Goal: Task Accomplishment & Management: Manage account settings

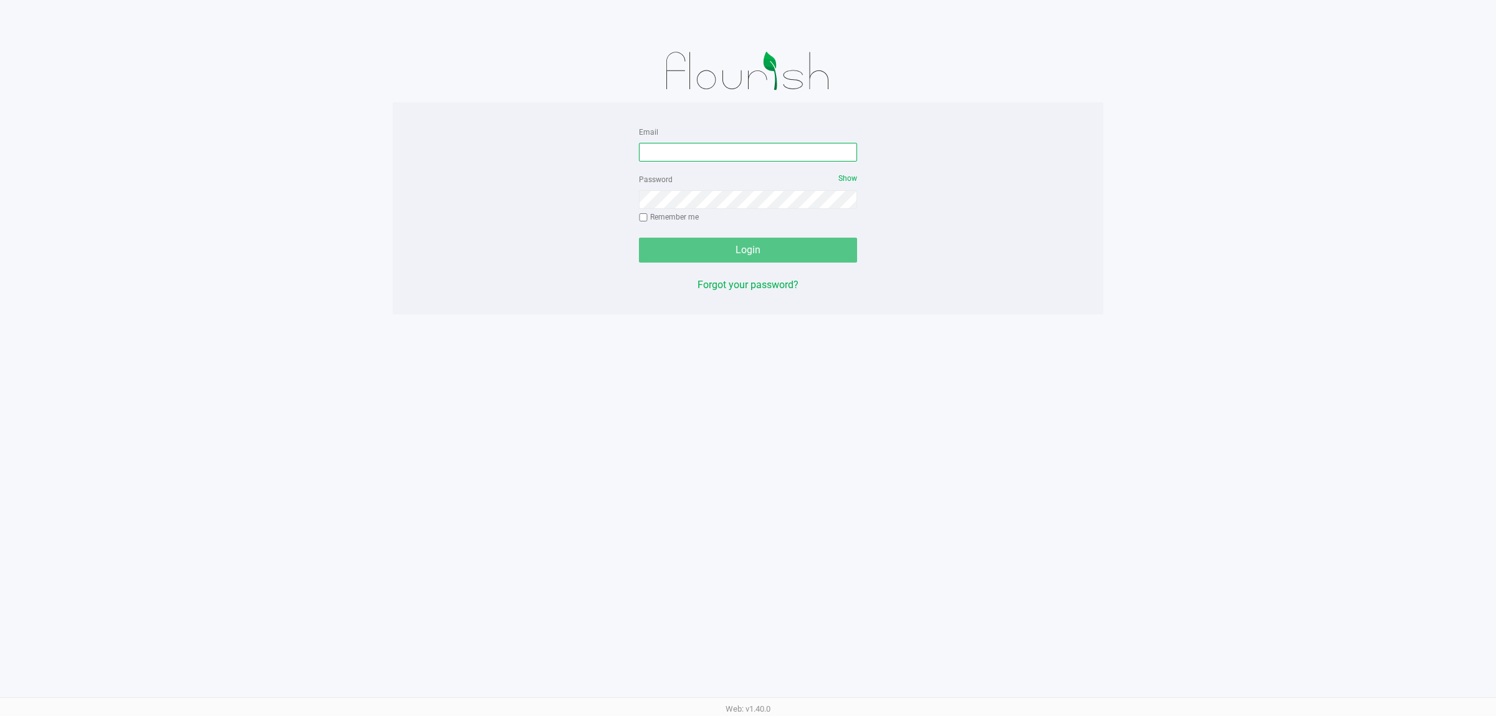
drag, startPoint x: 684, startPoint y: 156, endPoint x: 603, endPoint y: 103, distance: 96.8
click at [677, 150] on input "Email" at bounding box center [748, 152] width 218 height 19
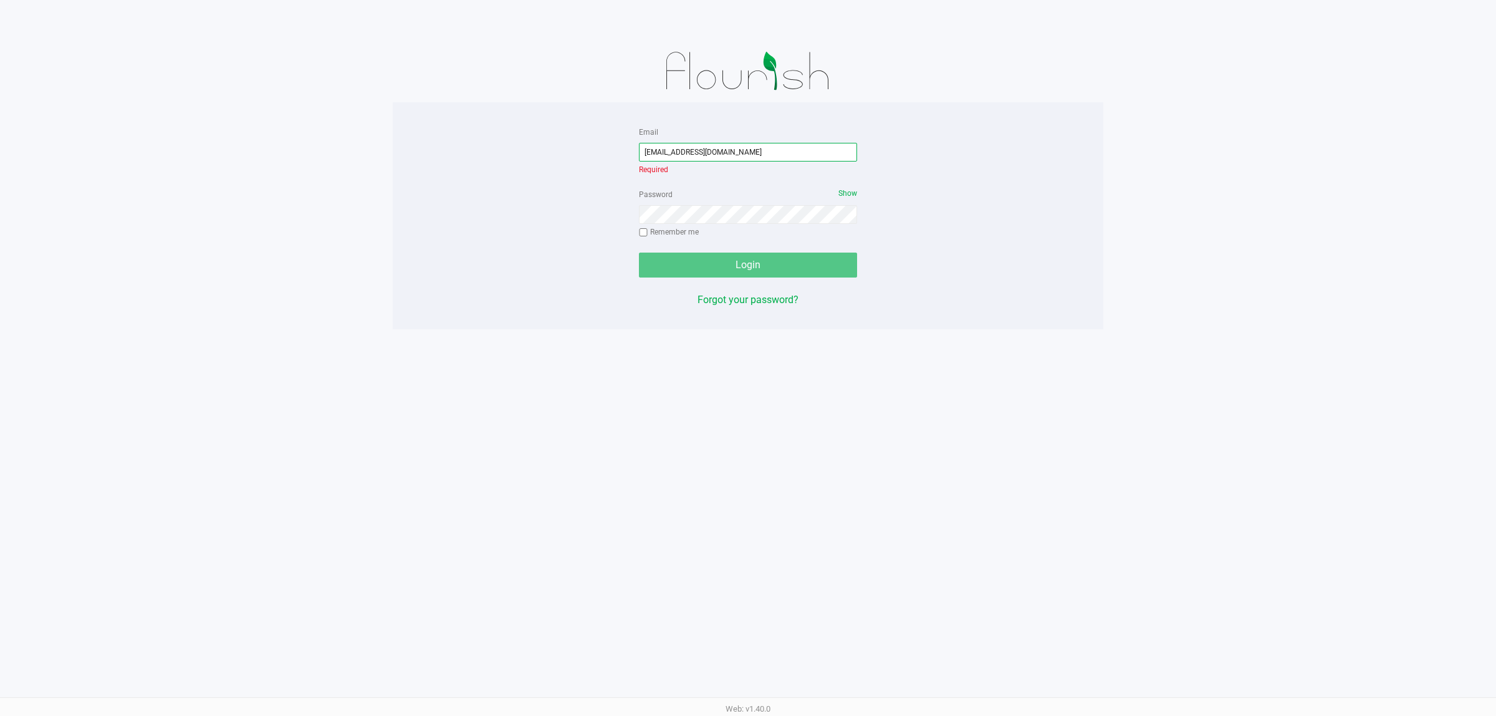
type input "[EMAIL_ADDRESS][DOMAIN_NAME]"
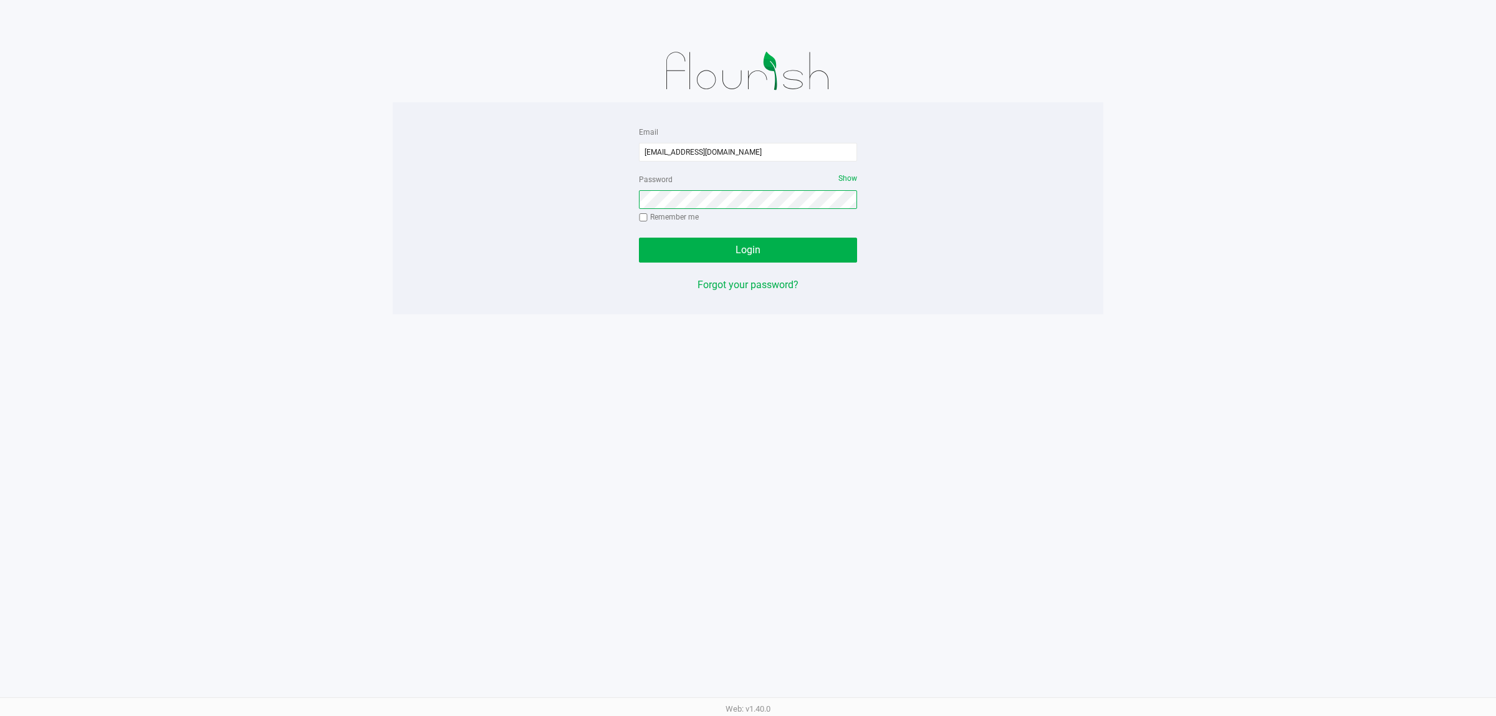
click at [639, 238] on button "Login" at bounding box center [748, 250] width 218 height 25
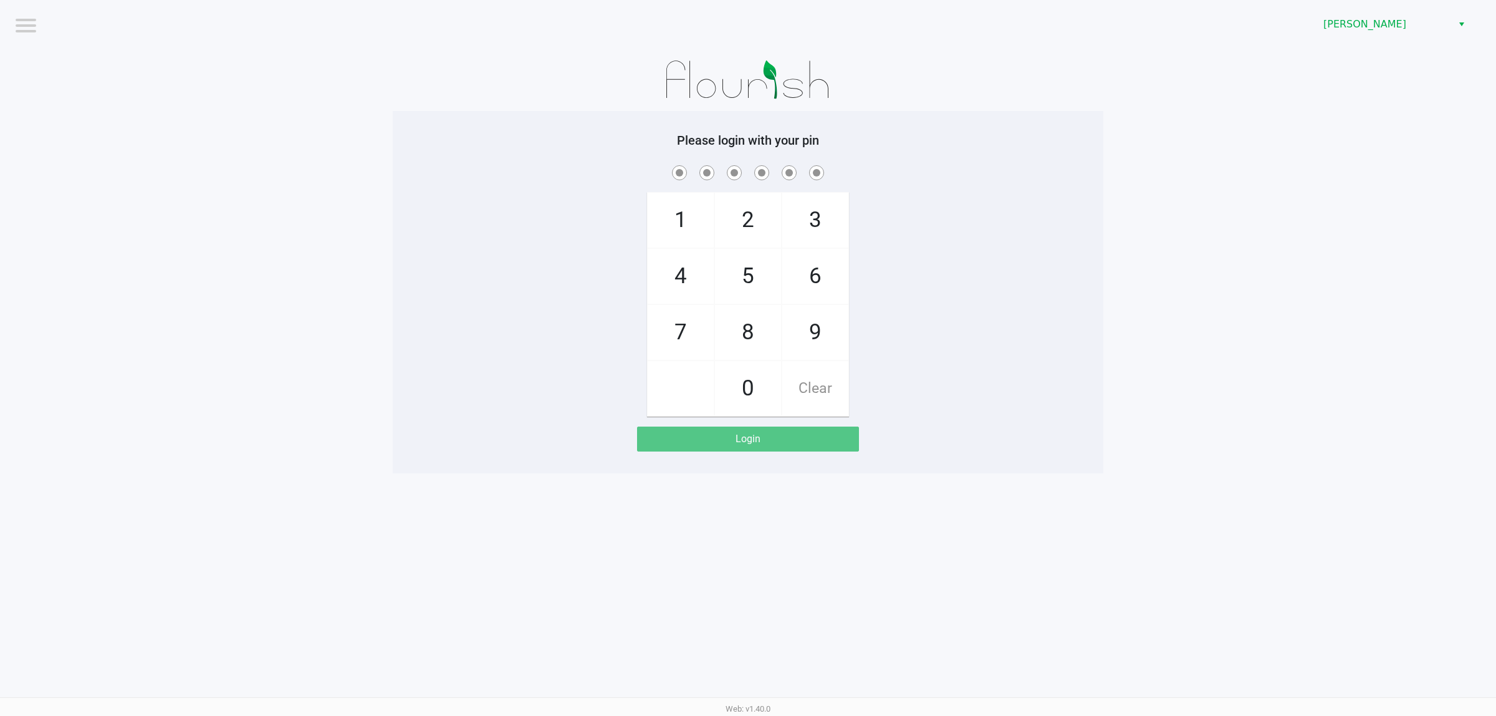
click at [514, 263] on div "1 4 7 2 5 8 0 3 6 9 Clear" at bounding box center [748, 290] width 711 height 254
checkbox input "true"
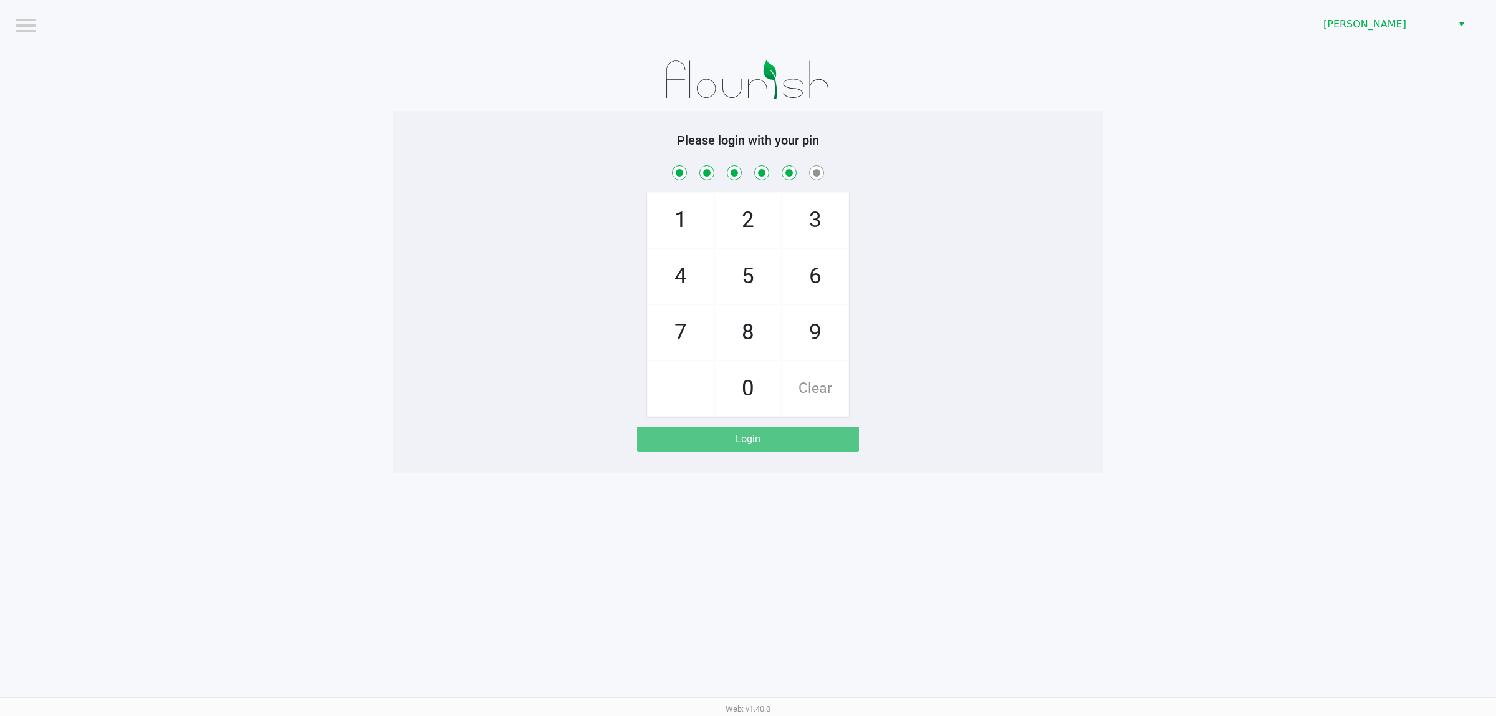
checkbox input "true"
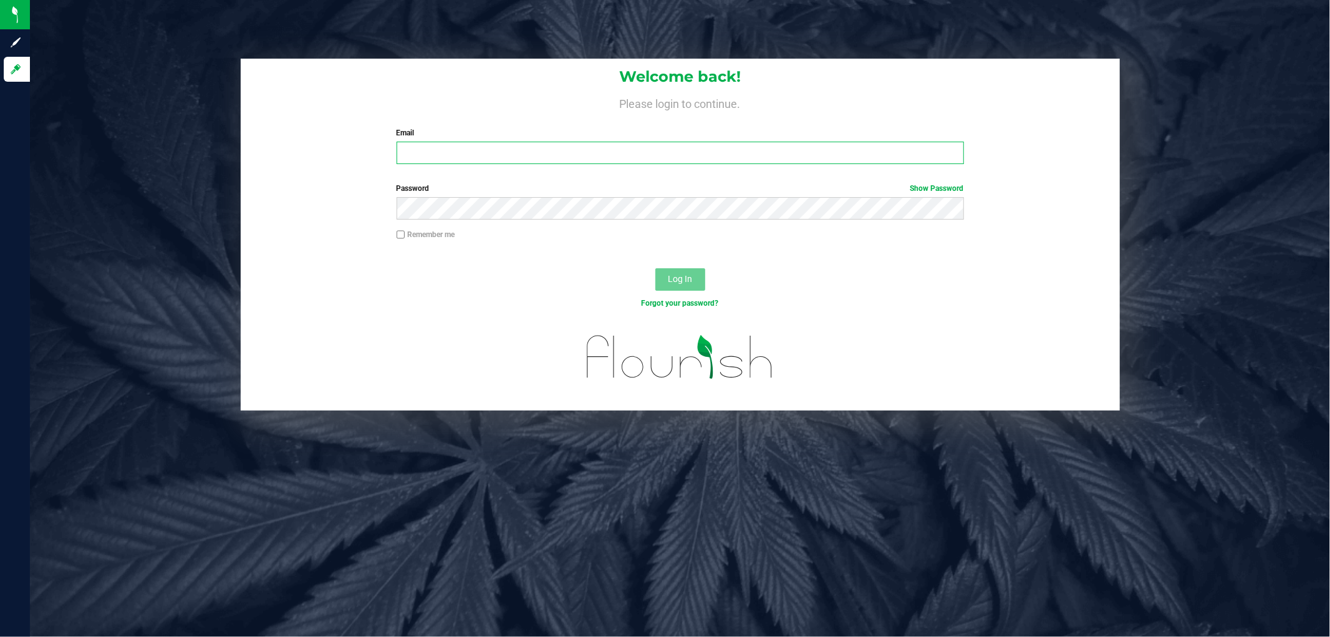
click at [443, 157] on input "Email" at bounding box center [680, 153] width 567 height 22
type input "k"
